Goal: Check status: Check status

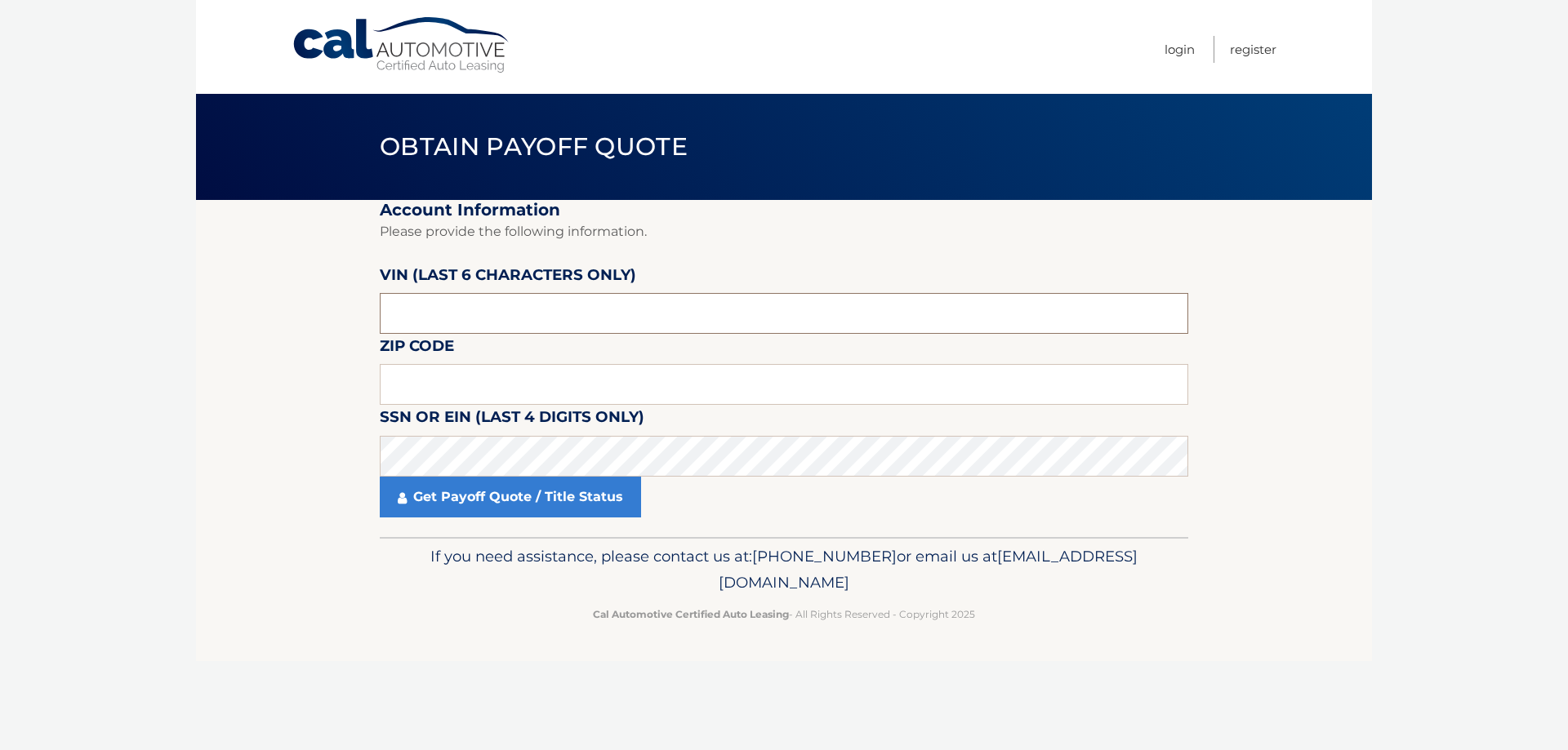
click at [440, 318] on input "text" at bounding box center [784, 313] width 808 height 41
drag, startPoint x: 440, startPoint y: 318, endPoint x: 363, endPoint y: 321, distance: 77.1
click at [363, 321] on section "Account Information Please provide the following information. VIN (last 6 chara…" at bounding box center [784, 368] width 1176 height 337
click at [425, 381] on input "text" at bounding box center [784, 385] width 808 height 41
click at [431, 315] on input "text" at bounding box center [784, 313] width 808 height 41
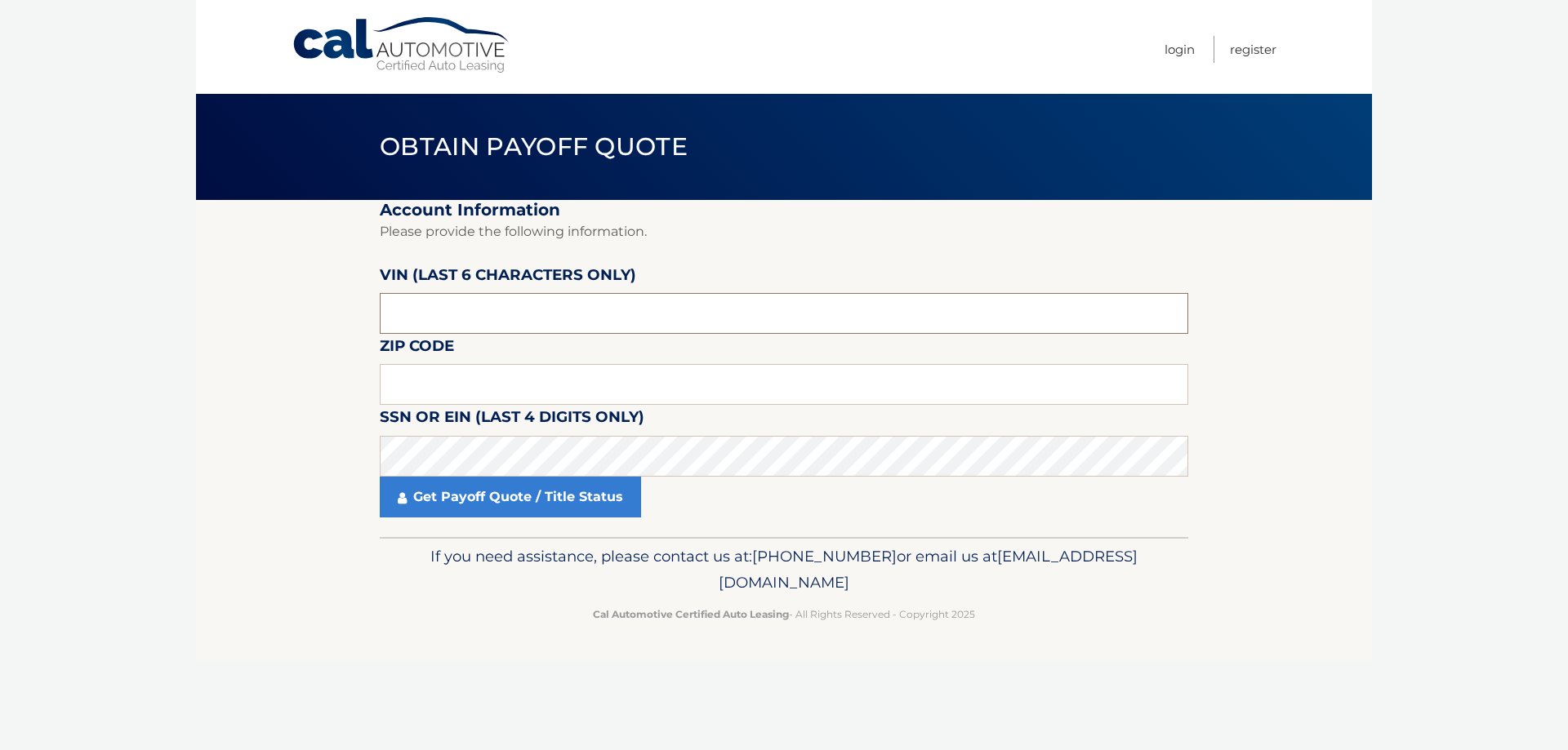
click at [431, 315] on input "text" at bounding box center [784, 313] width 808 height 41
click at [423, 406] on label "SSN or EIN (last 4 digits only)" at bounding box center [512, 420] width 264 height 31
click at [422, 392] on input "text" at bounding box center [784, 385] width 808 height 41
type input "11753"
click at [435, 309] on input "text" at bounding box center [784, 313] width 808 height 41
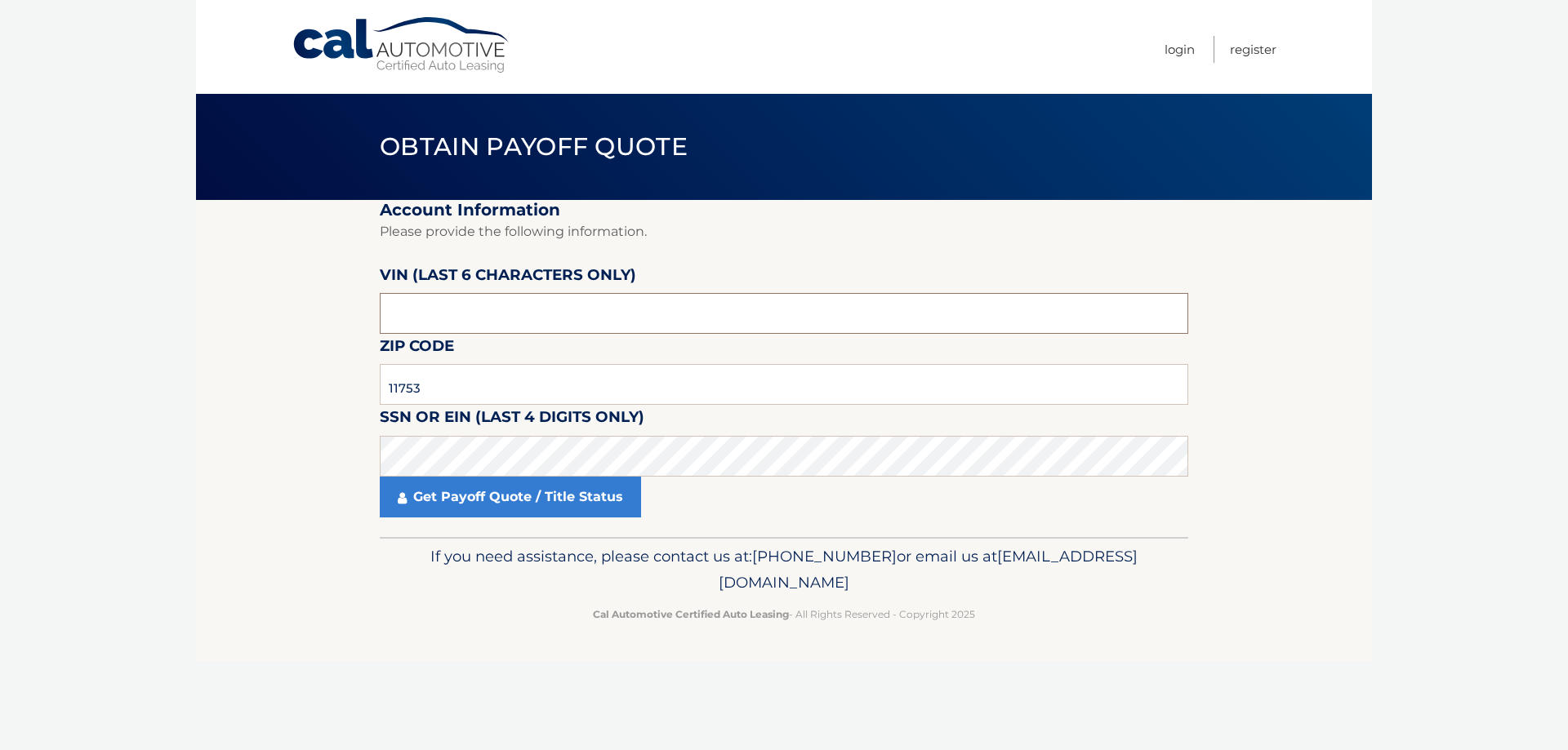
drag, startPoint x: 453, startPoint y: 302, endPoint x: 358, endPoint y: 321, distance: 96.9
click at [363, 321] on section "Account Information Please provide the following information. VIN (last 6 chara…" at bounding box center [784, 368] width 1176 height 337
paste input "302451"
type input "302451"
click at [469, 498] on link "Get Payoff Quote / Title Status" at bounding box center [510, 497] width 261 height 41
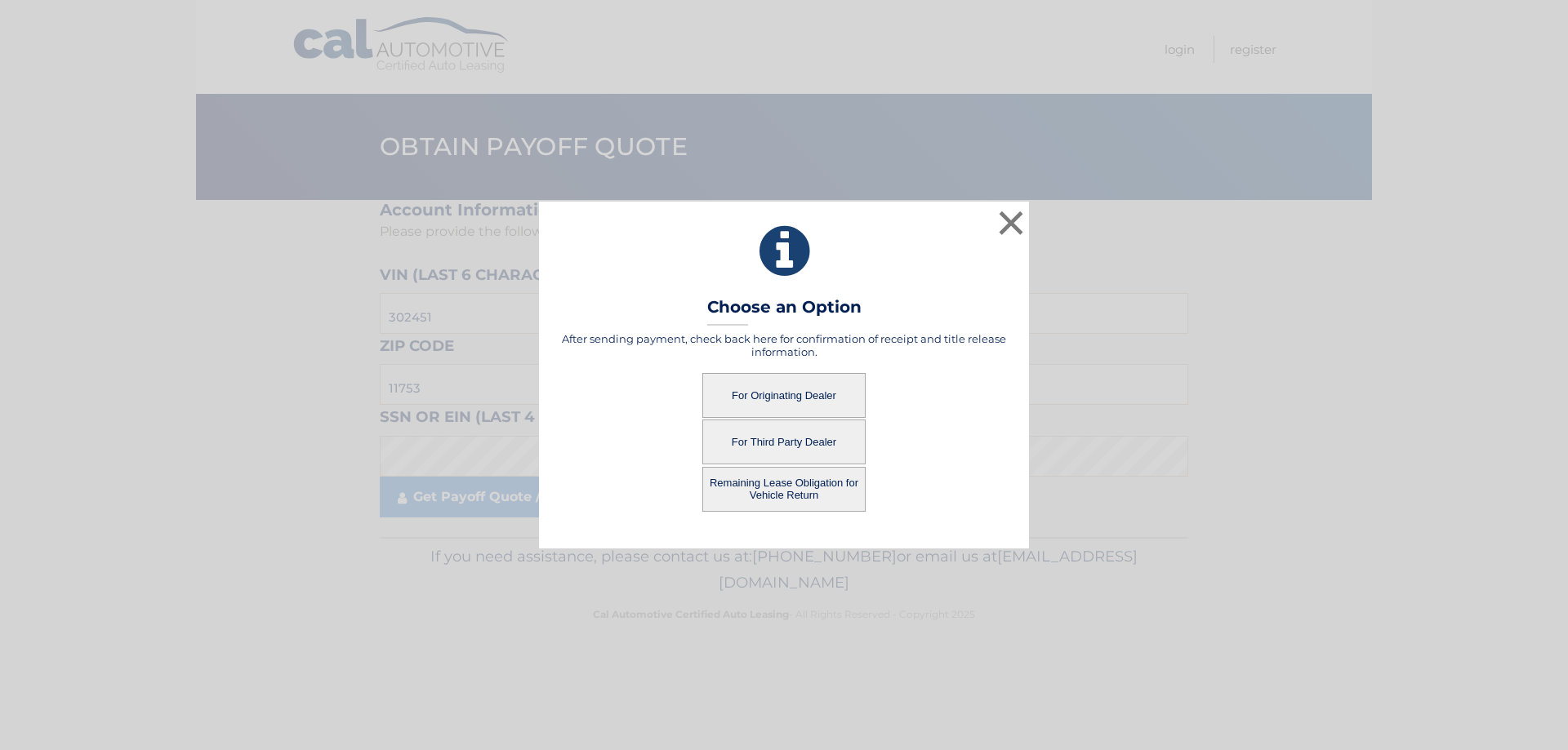
click at [761, 394] on button "For Originating Dealer" at bounding box center [784, 395] width 163 height 45
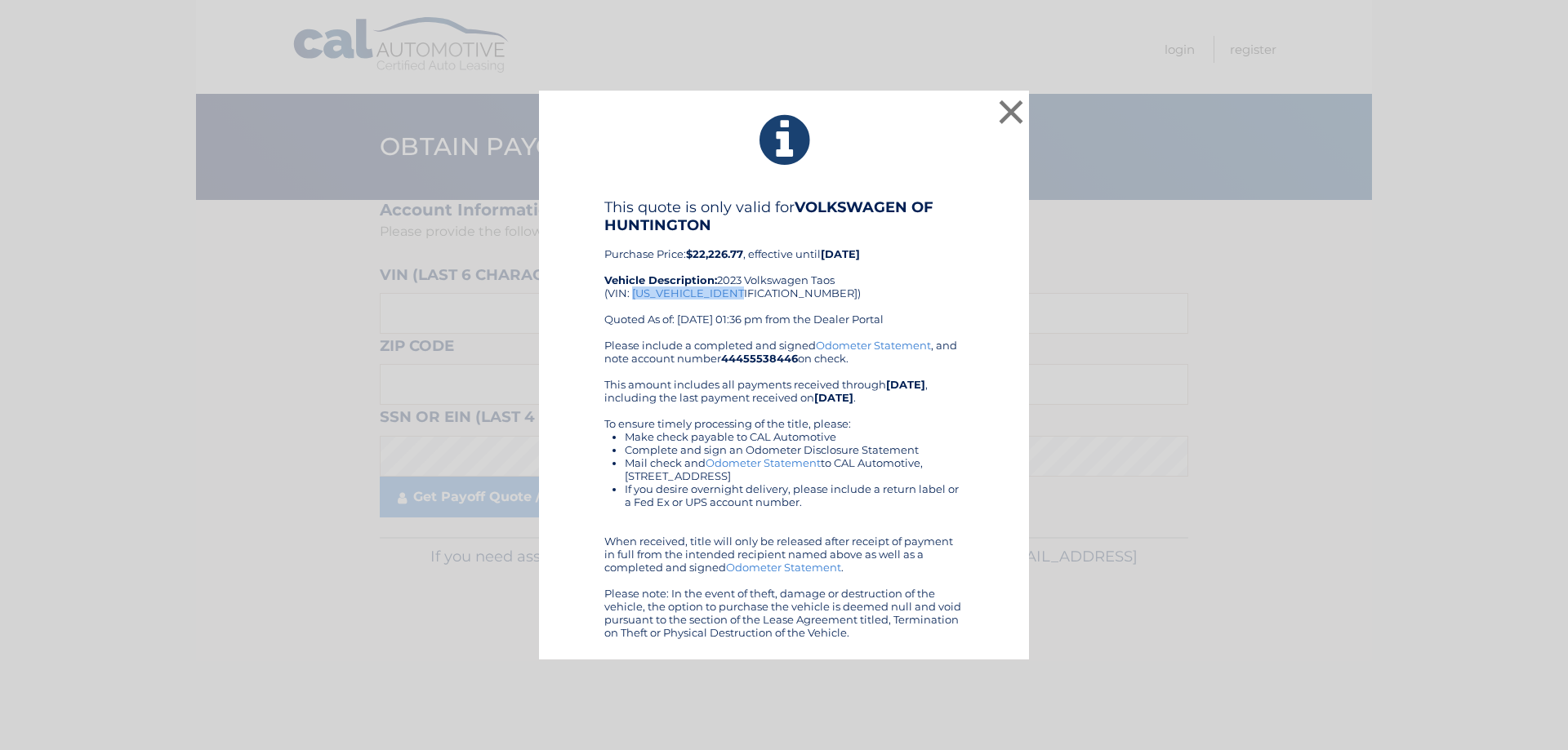
drag, startPoint x: 634, startPoint y: 292, endPoint x: 746, endPoint y: 295, distance: 112.0
click at [746, 295] on div "This quote is only valid for VOLKSWAGEN OF HUNTINGTON Purchase Price: $22,226.7…" at bounding box center [784, 268] width 359 height 140
copy div "3VVNX7B25PM302451"
click at [1009, 104] on button "×" at bounding box center [1010, 111] width 32 height 32
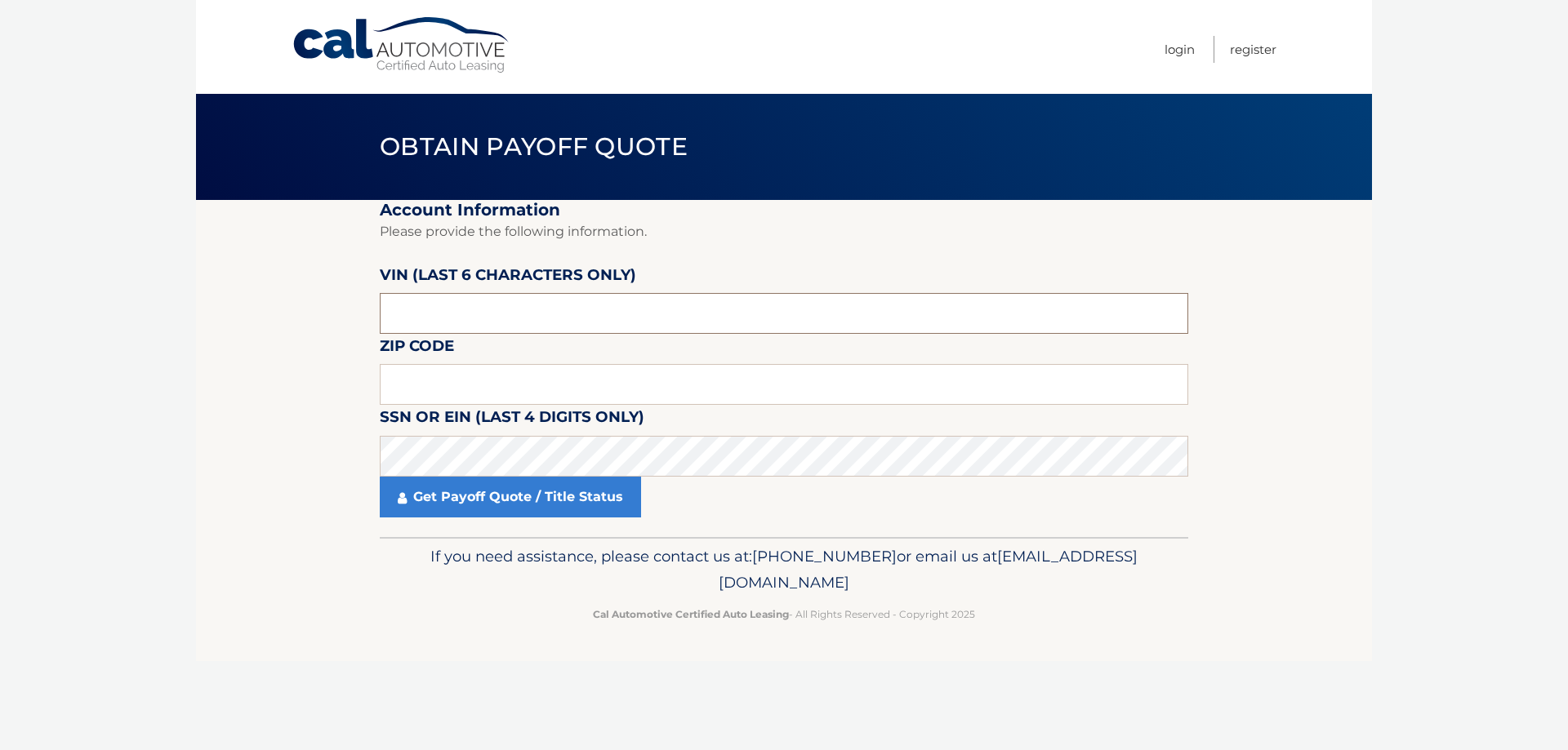
click at [436, 311] on input "text" at bounding box center [784, 313] width 808 height 41
click at [434, 379] on input "text" at bounding box center [784, 385] width 808 height 41
click at [433, 325] on input "text" at bounding box center [784, 313] width 808 height 41
drag, startPoint x: 444, startPoint y: 313, endPoint x: 314, endPoint y: 320, distance: 130.2
click at [314, 320] on section "Account Information Please provide the following information. VIN (last 6 chara…" at bounding box center [784, 368] width 1176 height 337
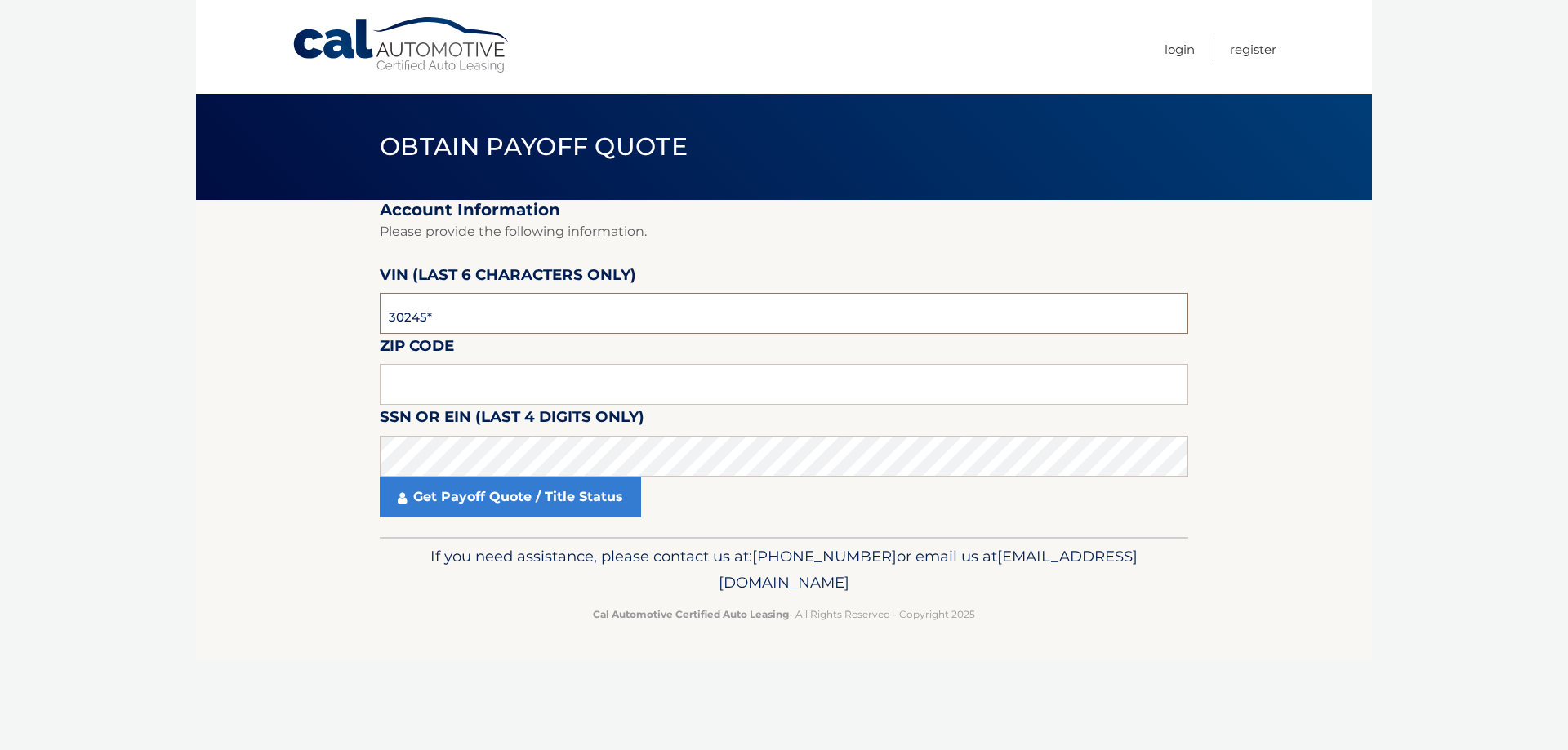
type input "302451"
click at [426, 381] on input "text" at bounding box center [784, 385] width 808 height 41
type input "11753"
click at [489, 498] on link "Get Payoff Quote / Title Status" at bounding box center [510, 497] width 261 height 41
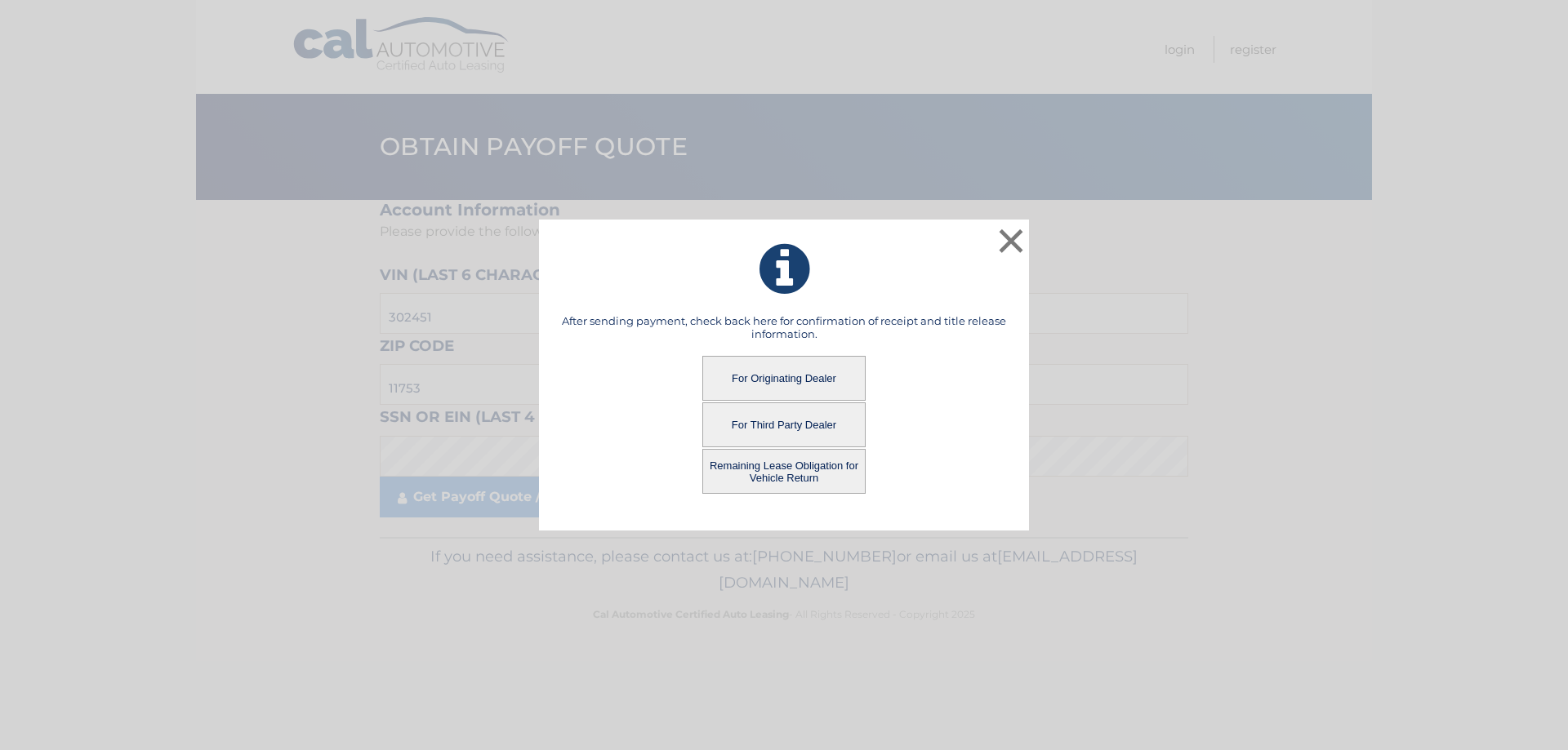
click at [789, 420] on button "For Third Party Dealer" at bounding box center [784, 425] width 163 height 45
click at [786, 423] on button "For Third Party Dealer" at bounding box center [784, 425] width 163 height 45
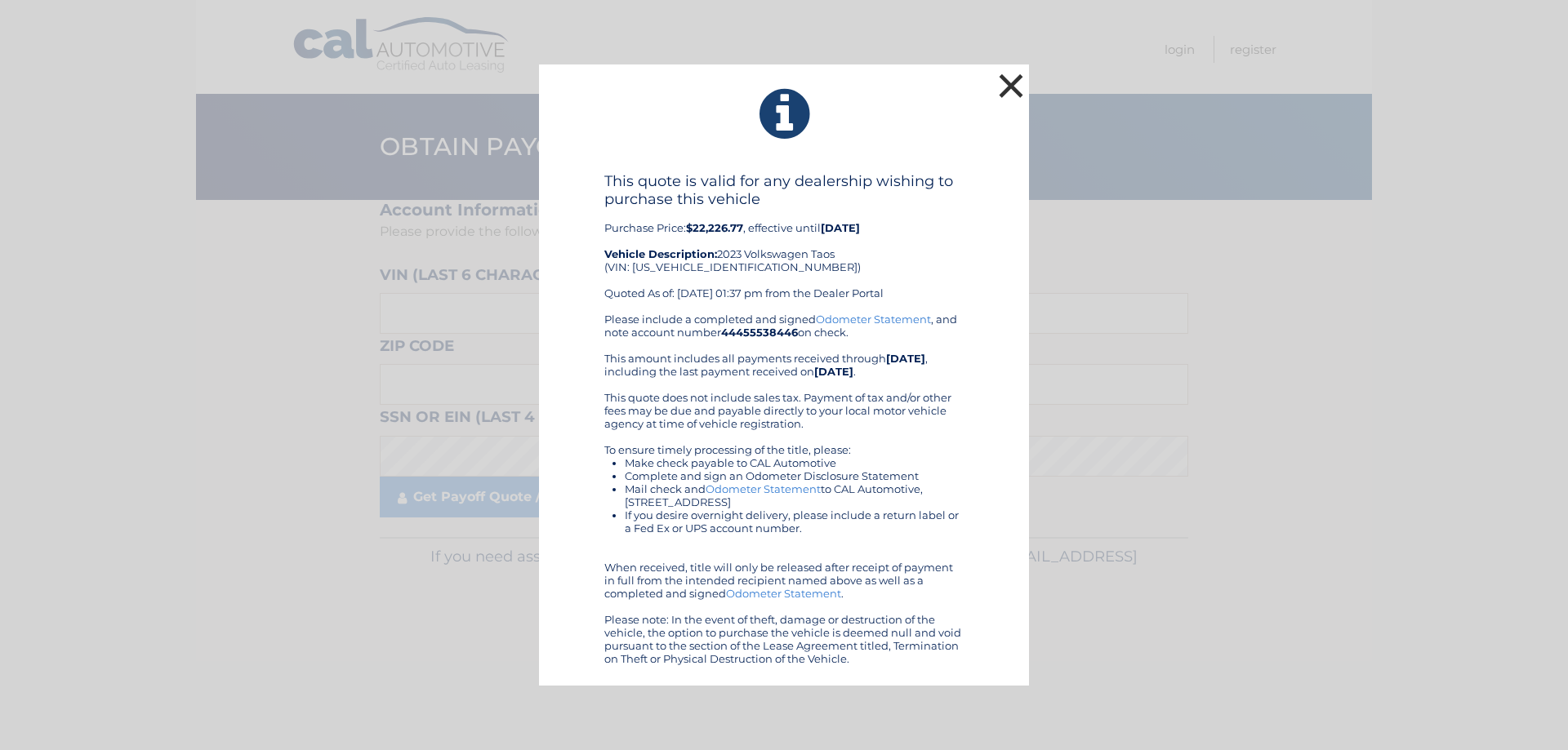
drag, startPoint x: 974, startPoint y: 312, endPoint x: 1007, endPoint y: 87, distance: 227.4
click at [1007, 87] on button "×" at bounding box center [1010, 86] width 32 height 32
